Goal: Task Accomplishment & Management: Complete application form

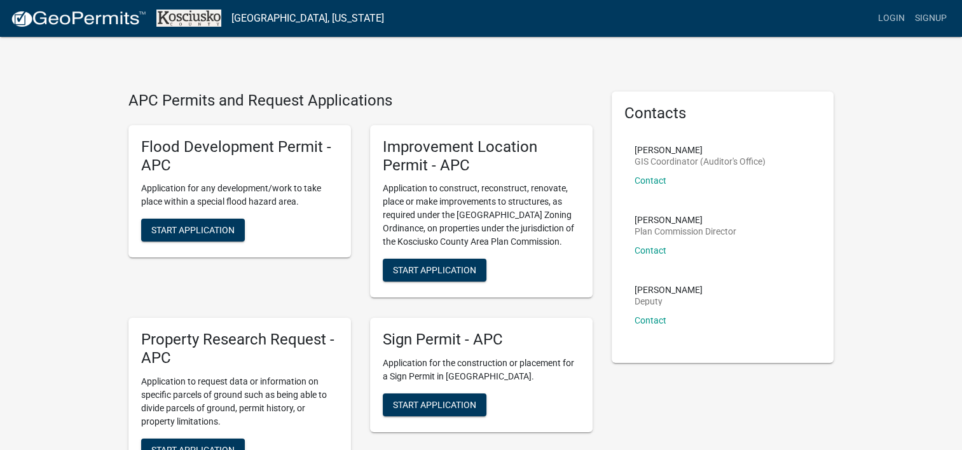
scroll to position [106, 0]
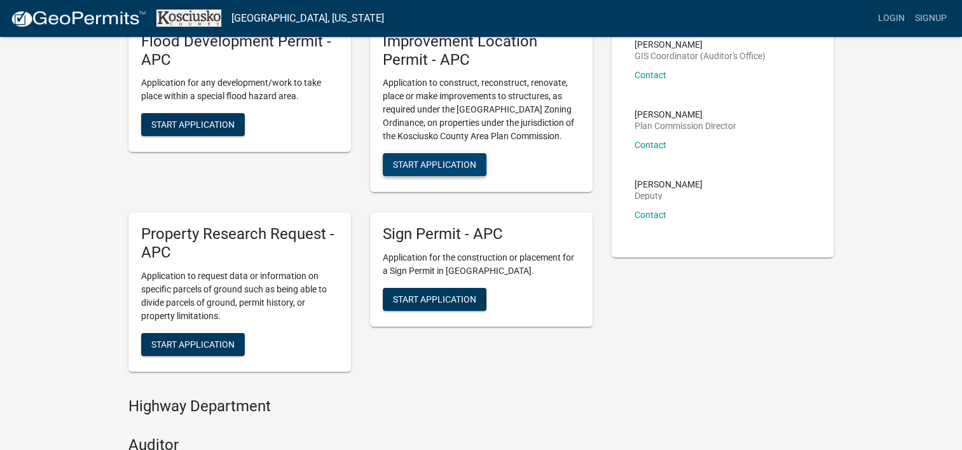
click at [442, 160] on span "Start Application" at bounding box center [434, 165] width 83 height 10
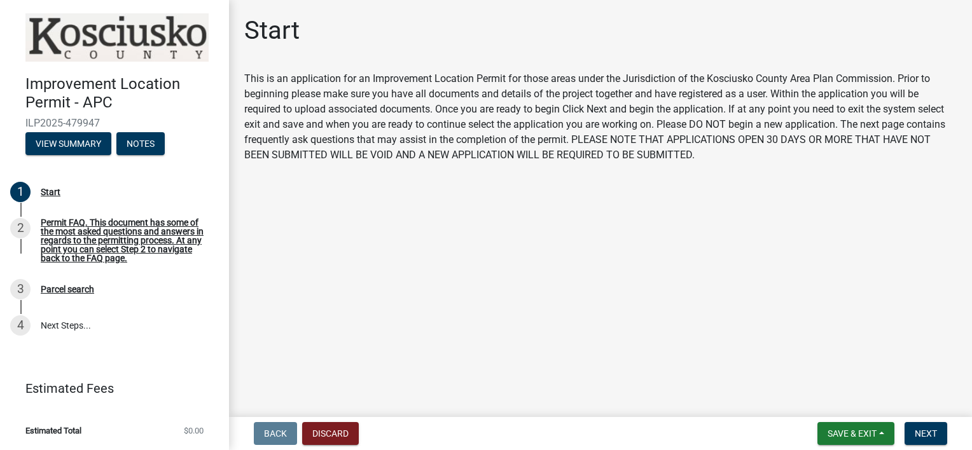
click at [815, 147] on div "This is an application for an Improvement Location Permit for those areas under…" at bounding box center [600, 117] width 712 height 92
click at [67, 143] on button "View Summary" at bounding box center [68, 143] width 86 height 23
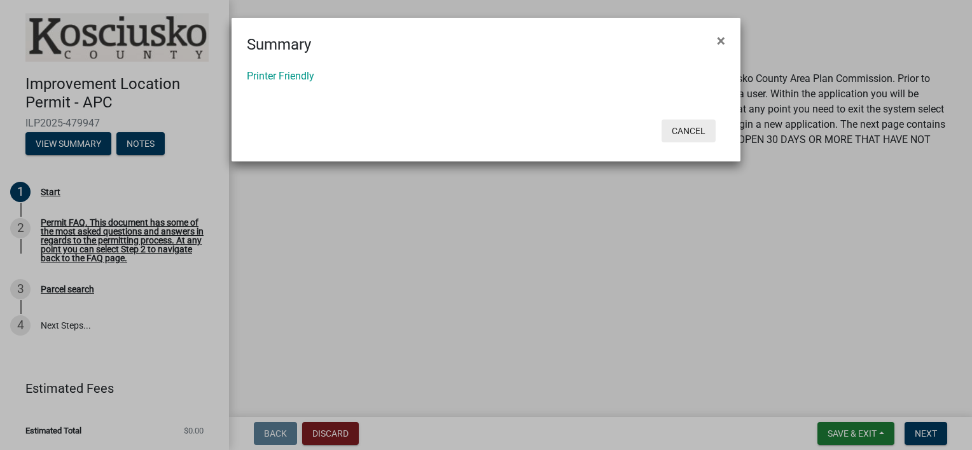
click at [682, 127] on button "Cancel" at bounding box center [688, 131] width 54 height 23
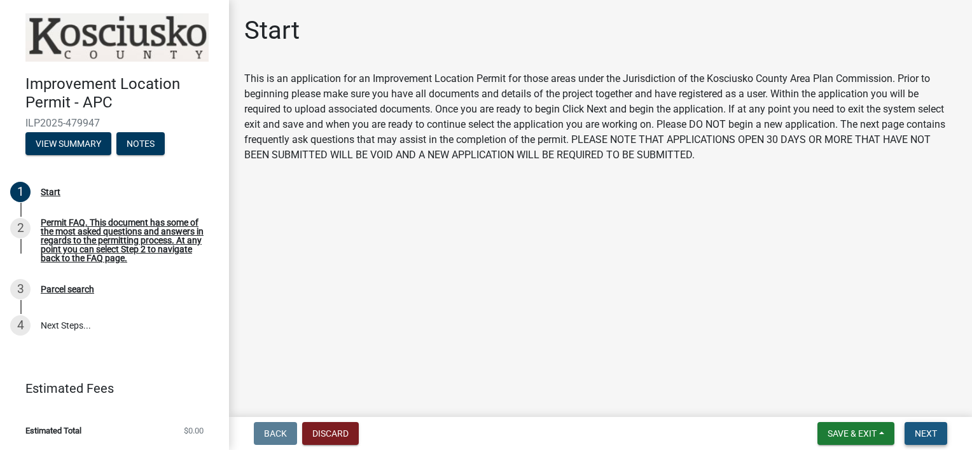
click at [929, 432] on span "Next" at bounding box center [926, 434] width 22 height 10
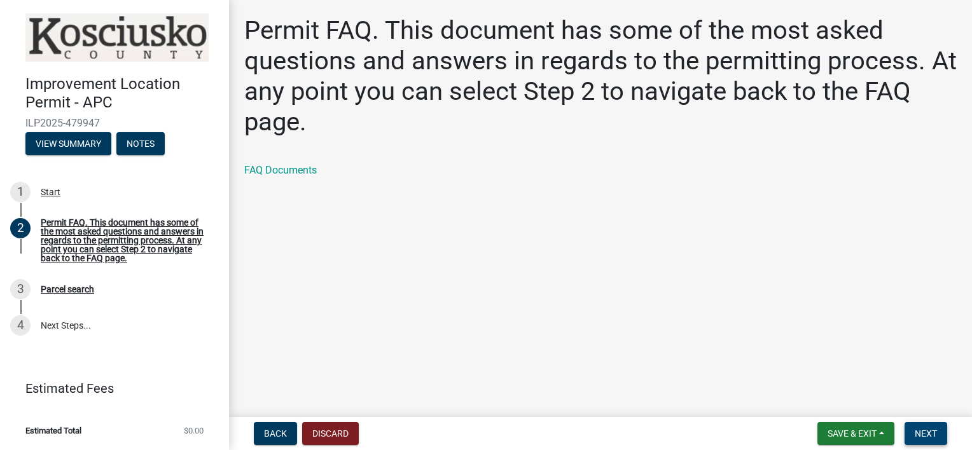
click at [929, 430] on span "Next" at bounding box center [926, 434] width 22 height 10
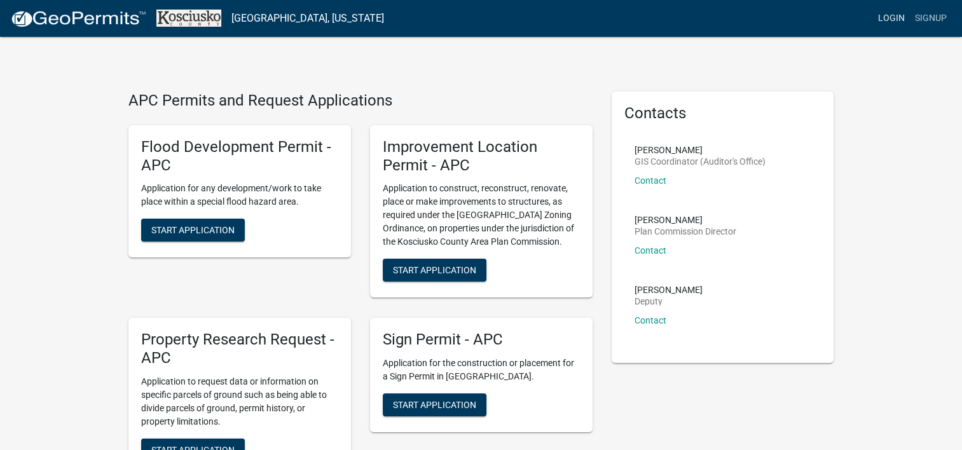
click at [890, 15] on link "Login" at bounding box center [891, 18] width 37 height 24
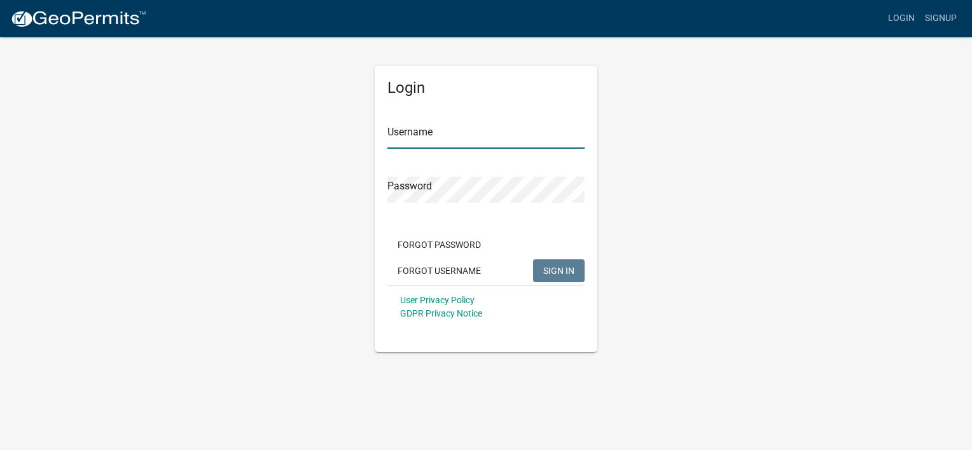
click at [525, 137] on input "Username" at bounding box center [485, 136] width 197 height 26
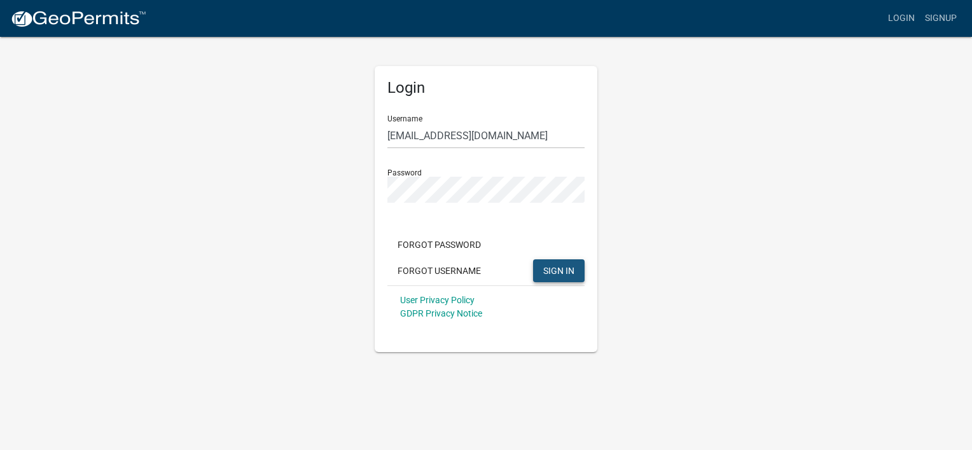
click at [543, 266] on span "SIGN IN" at bounding box center [558, 270] width 31 height 10
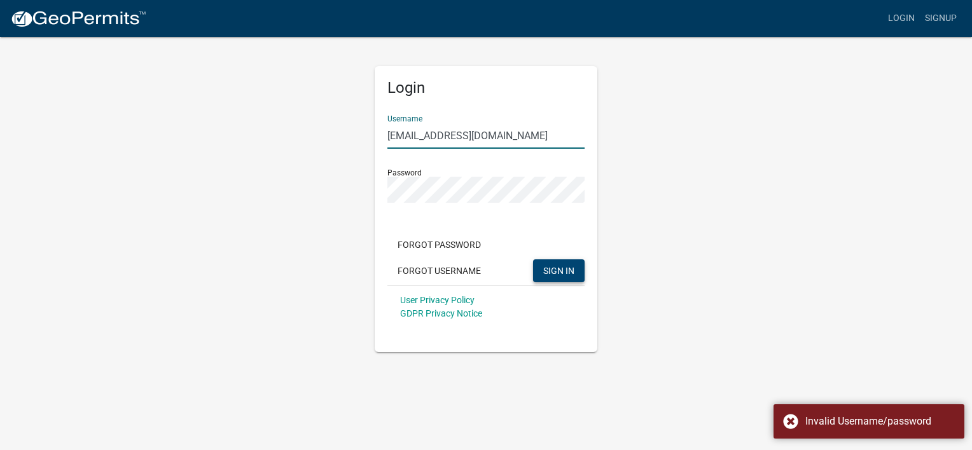
click at [473, 133] on input "dj929rr@msn.com" at bounding box center [485, 136] width 197 height 26
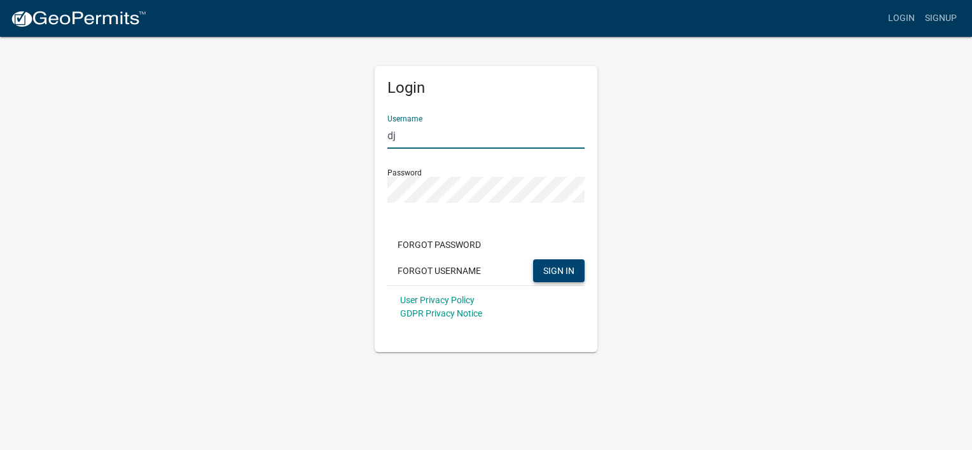
type input "d"
click at [551, 272] on span "SIGN IN" at bounding box center [558, 270] width 31 height 10
click at [553, 265] on button "SIGN IN" at bounding box center [559, 270] width 52 height 23
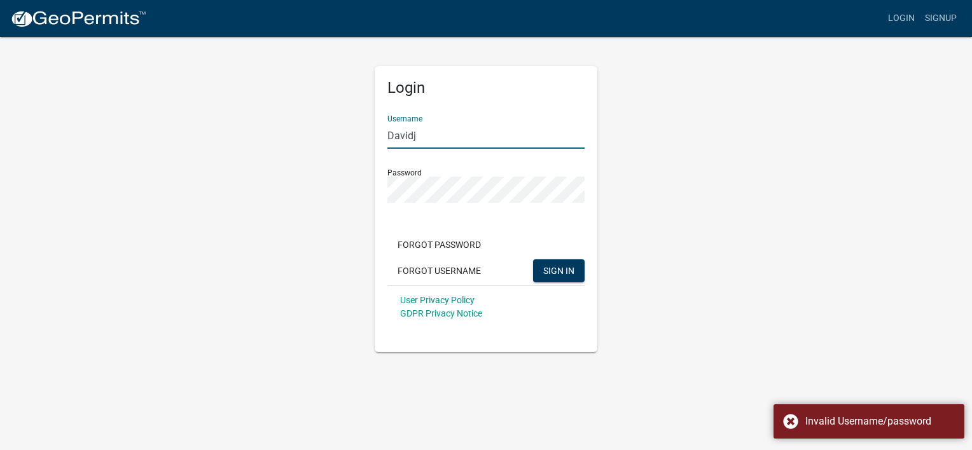
click at [430, 136] on input "Davidj" at bounding box center [485, 136] width 197 height 26
type input "D"
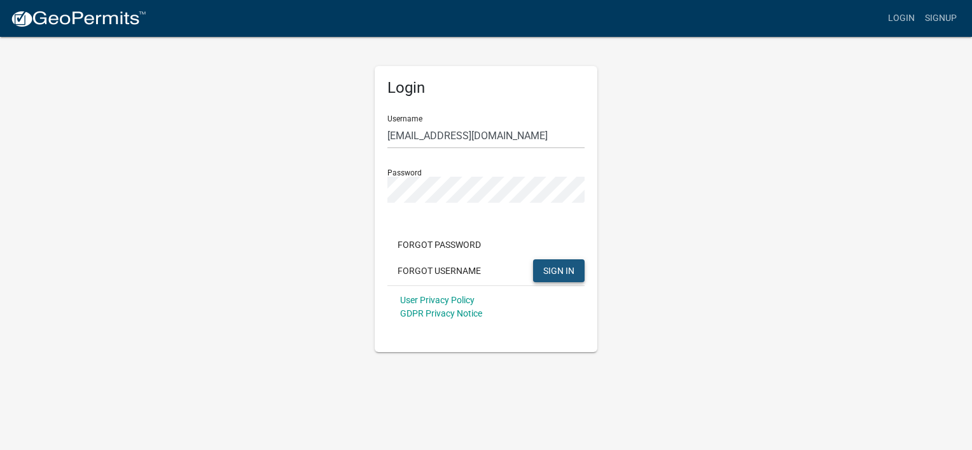
click at [567, 268] on span "SIGN IN" at bounding box center [558, 270] width 31 height 10
click at [533, 259] on button "SIGN IN" at bounding box center [559, 270] width 52 height 23
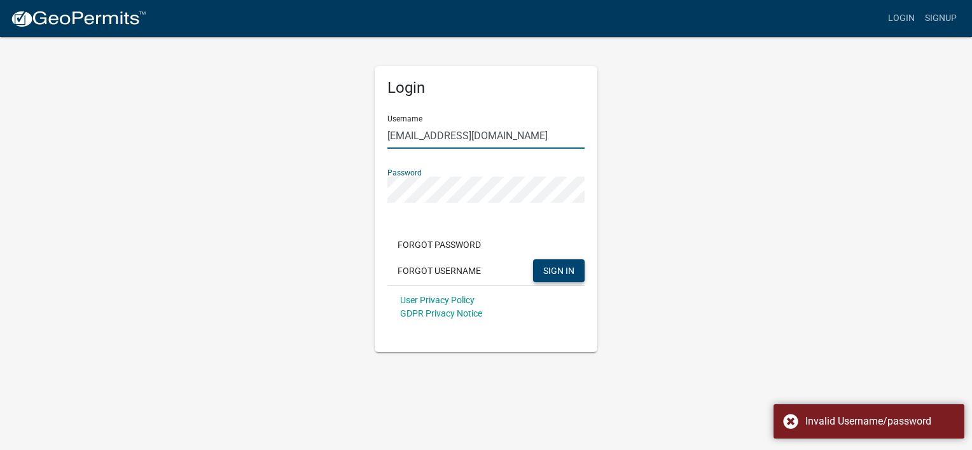
click at [474, 132] on input "dj929rr@msn.com" at bounding box center [485, 136] width 197 height 26
type input "d"
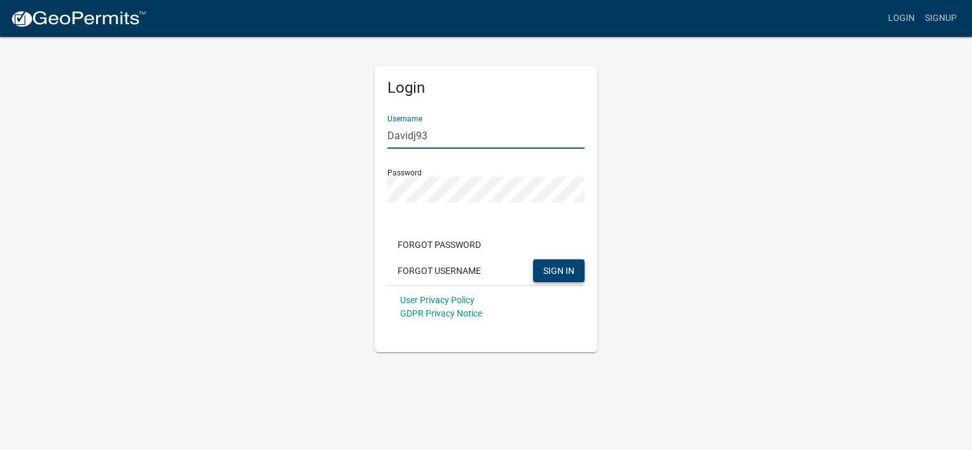
type input "Davidj93"
click at [550, 272] on span "SIGN IN" at bounding box center [558, 270] width 31 height 10
click at [550, 266] on span "SIGN IN" at bounding box center [558, 270] width 31 height 10
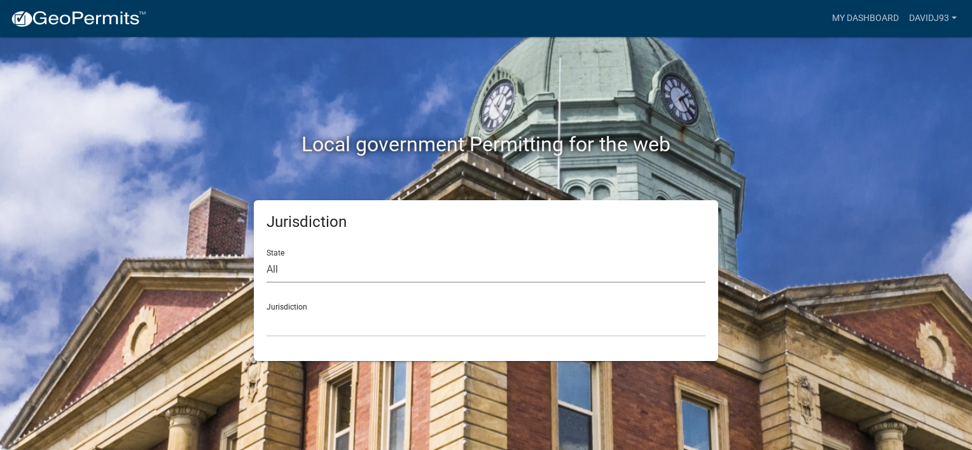
click at [301, 274] on select "All Colorado Georgia Indiana Iowa Kansas Minnesota Ohio South Carolina Wisconsin" at bounding box center [485, 270] width 439 height 26
select select "Indiana"
click at [266, 257] on select "All Colorado Georgia Indiana Iowa Kansas Minnesota Ohio South Carolina Wisconsin" at bounding box center [485, 270] width 439 height 26
click at [314, 305] on div "Jurisdiction City of Charlestown, Indiana City of Jeffersonville, Indiana City …" at bounding box center [485, 315] width 439 height 44
click at [285, 310] on div "Jurisdiction City of Charlestown, Indiana City of Jeffersonville, Indiana City …" at bounding box center [485, 315] width 439 height 44
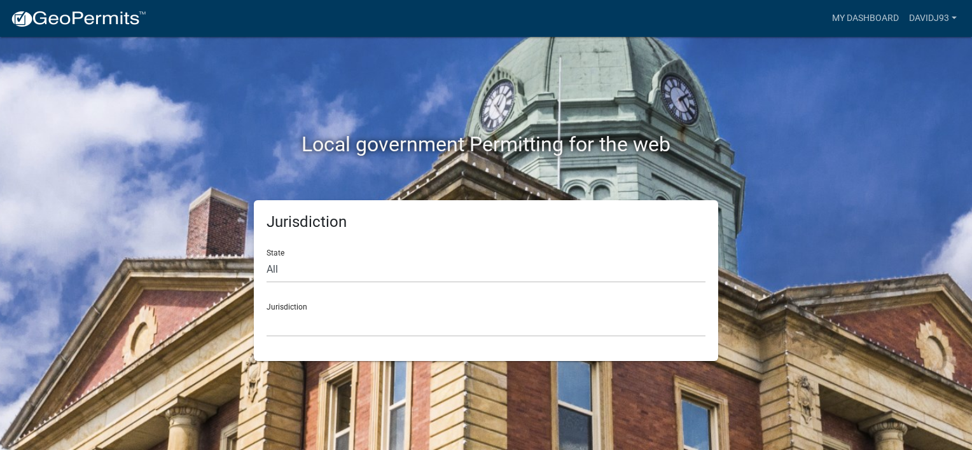
click at [286, 305] on div "Jurisdiction City of Charlestown, Indiana City of Jeffersonville, Indiana City …" at bounding box center [485, 315] width 439 height 44
click at [424, 320] on select "City of Charlestown, Indiana City of Jeffersonville, Indiana City of Logansport…" at bounding box center [485, 324] width 439 height 26
click at [424, 319] on select "City of Charlestown, Indiana City of Jeffersonville, Indiana City of Logansport…" at bounding box center [485, 324] width 439 height 26
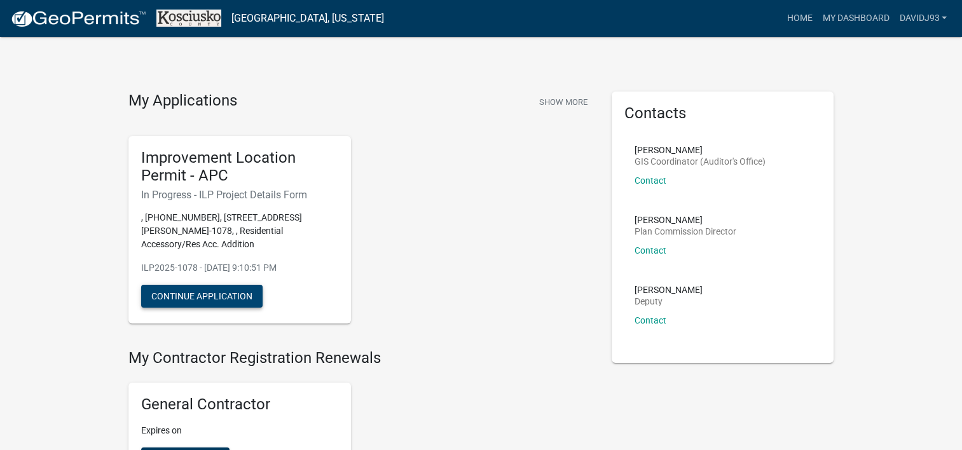
click at [230, 295] on button "Continue Application" at bounding box center [201, 296] width 121 height 23
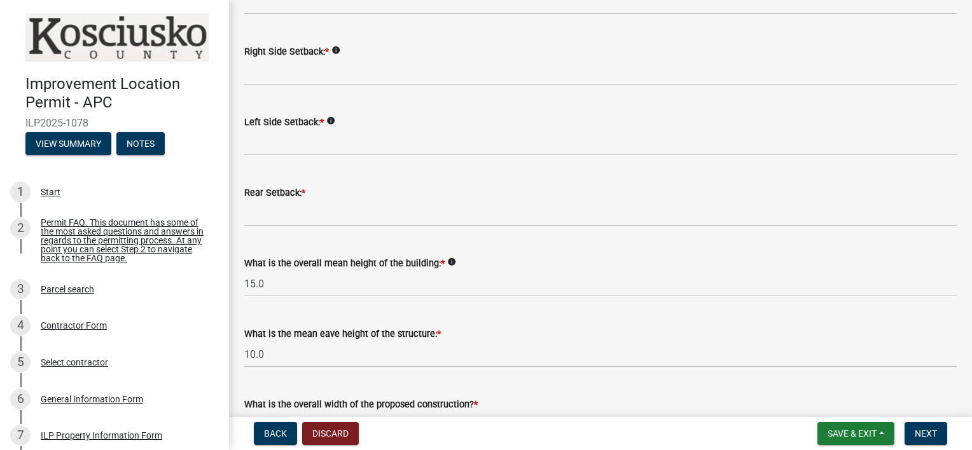
scroll to position [318, 0]
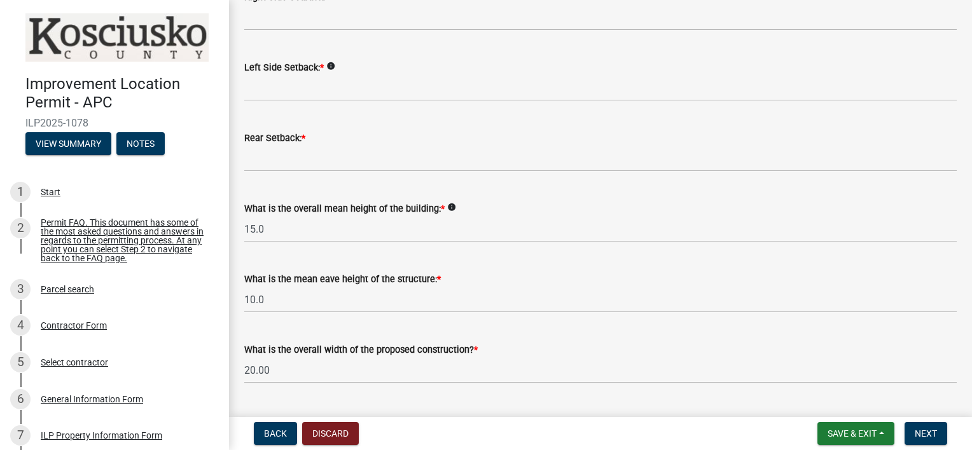
click at [447, 209] on icon "info" at bounding box center [451, 207] width 9 height 9
click at [453, 268] on div "What is the mean eave height of the structure: * 10.0" at bounding box center [600, 283] width 712 height 59
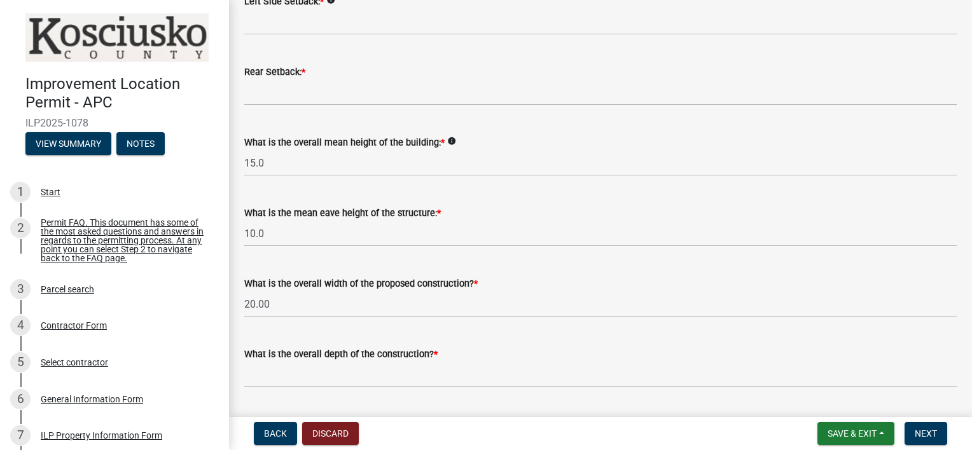
scroll to position [424, 0]
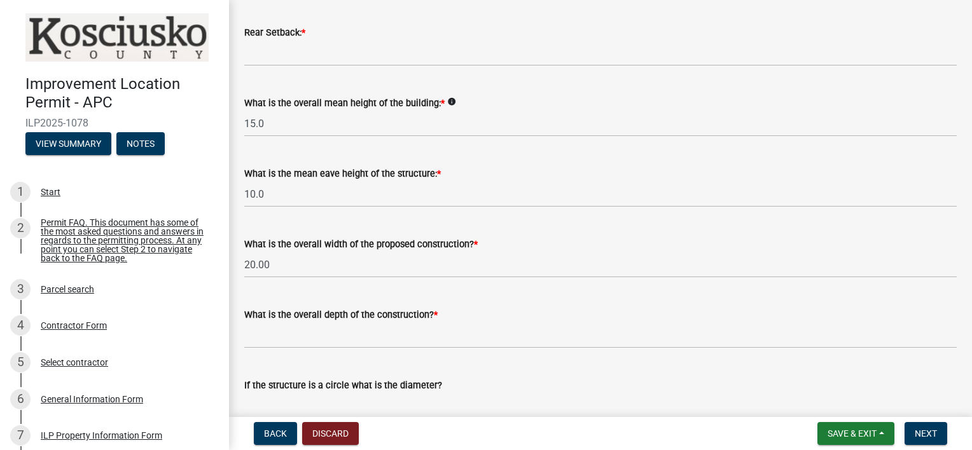
click at [474, 246] on span "*" at bounding box center [476, 244] width 4 height 11
click at [474, 244] on span "*" at bounding box center [476, 244] width 4 height 11
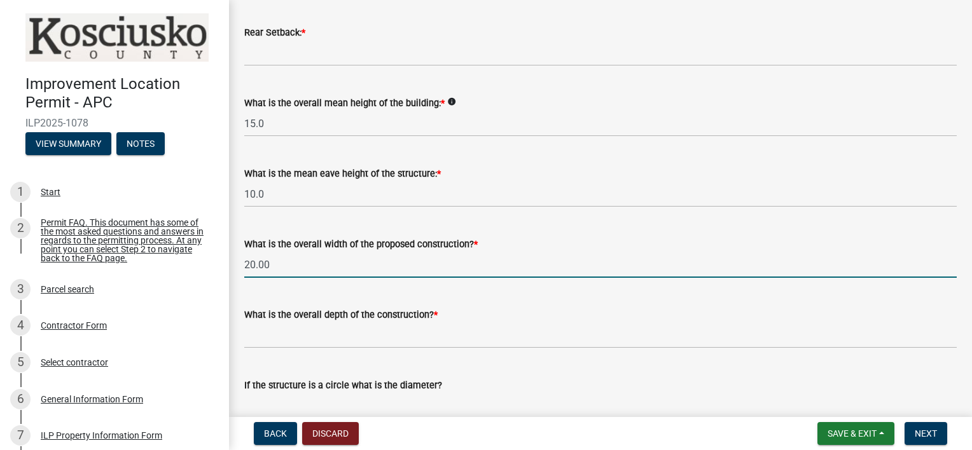
click at [278, 268] on input "20.00" at bounding box center [600, 265] width 712 height 26
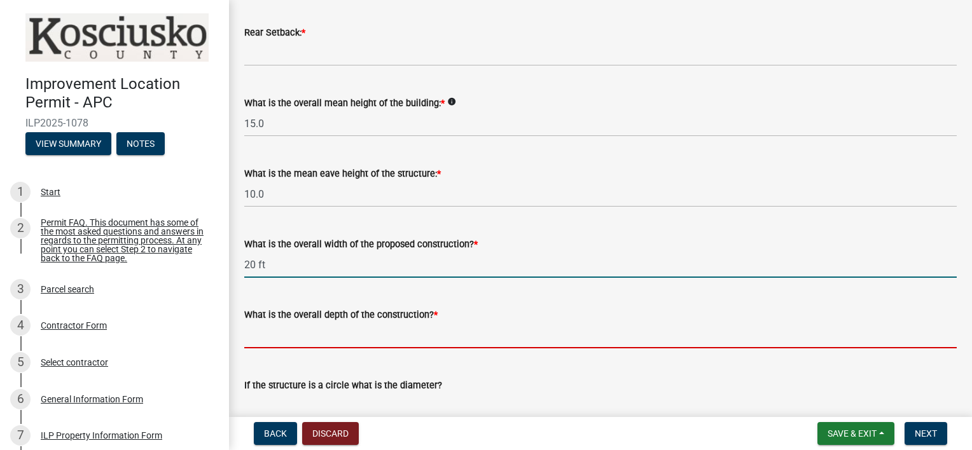
type input "20.00"
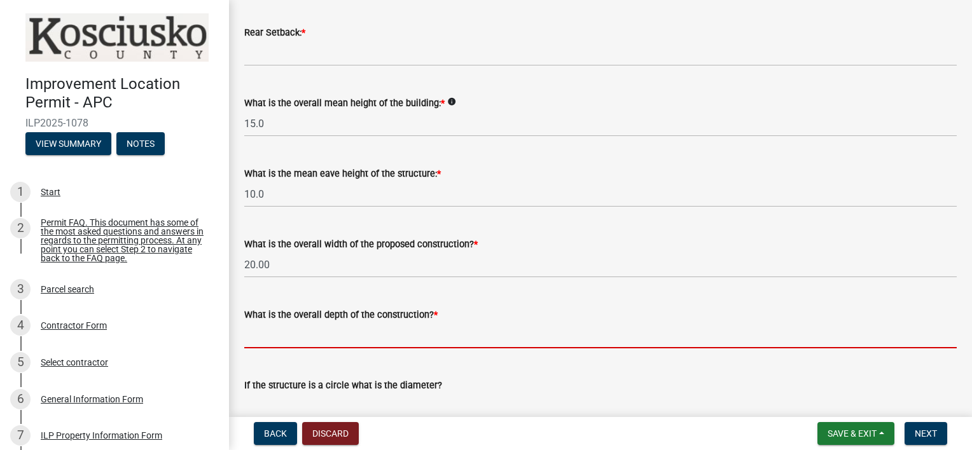
click at [369, 335] on input "text" at bounding box center [600, 335] width 712 height 26
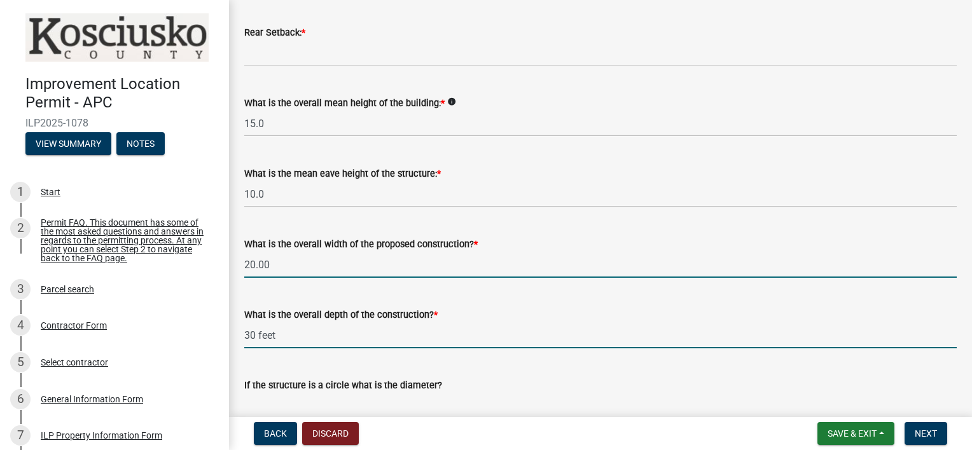
type input "30.00"
click at [271, 265] on input "20.00" at bounding box center [600, 265] width 712 height 26
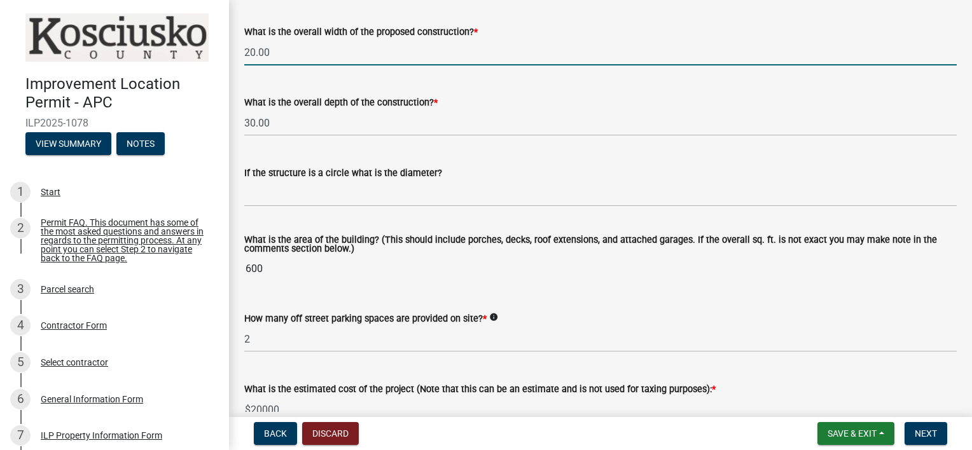
scroll to position [742, 0]
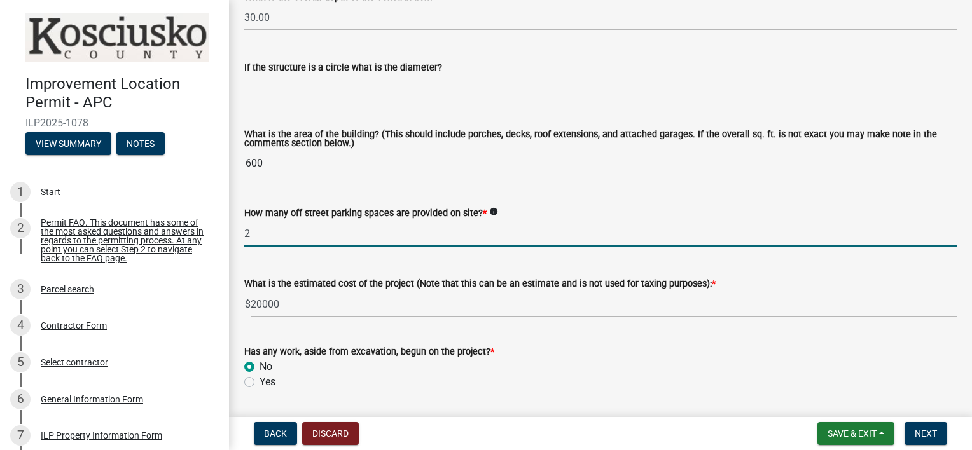
drag, startPoint x: 251, startPoint y: 232, endPoint x: 240, endPoint y: 231, distance: 10.8
click at [240, 231] on div "How many off street parking spaces are provided on site? * info 2" at bounding box center [600, 217] width 731 height 59
click at [608, 224] on input "5" at bounding box center [600, 234] width 712 height 26
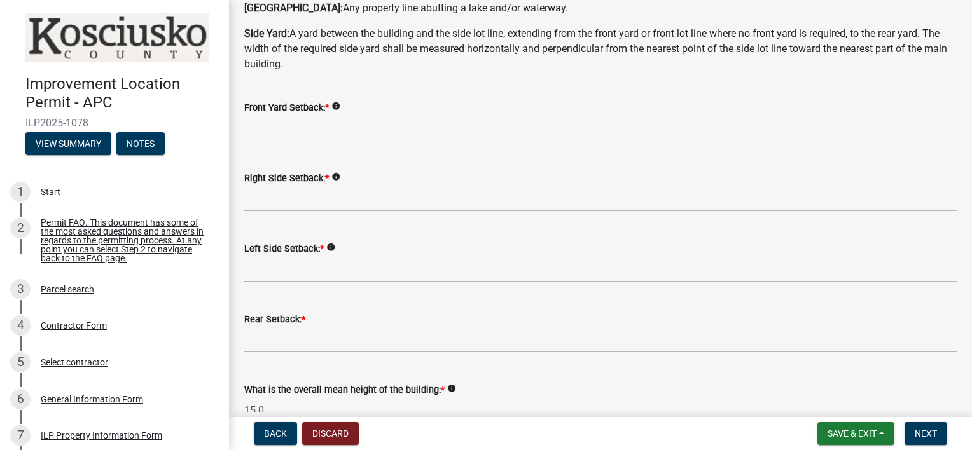
scroll to position [113, 0]
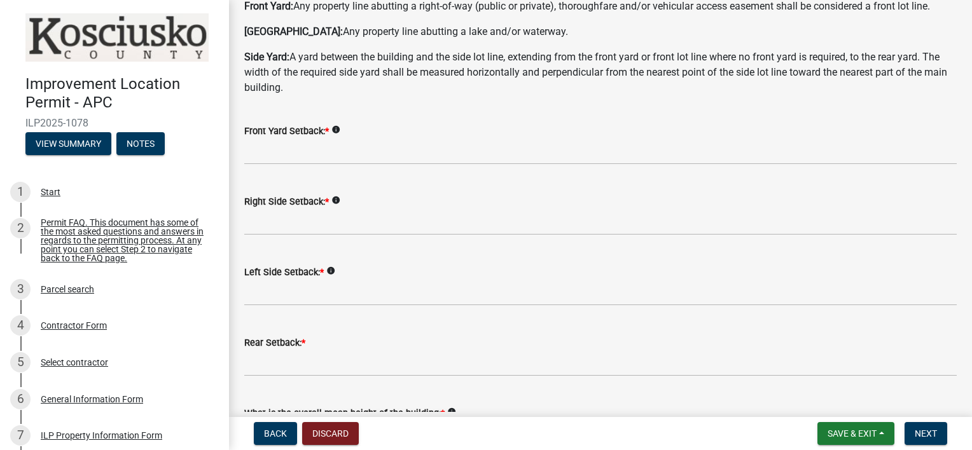
type input "5"
